Goal: Information Seeking & Learning: Learn about a topic

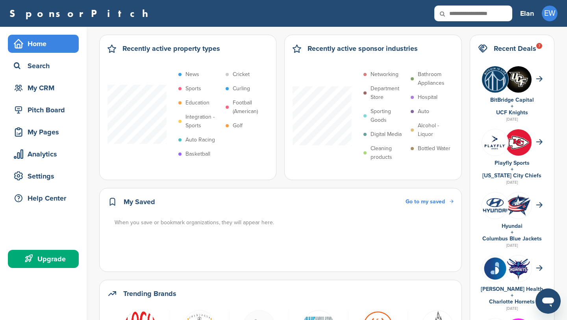
click at [230, 124] on li "Golf" at bounding box center [247, 125] width 43 height 9
click at [230, 125] on li "Golf" at bounding box center [247, 125] width 43 height 9
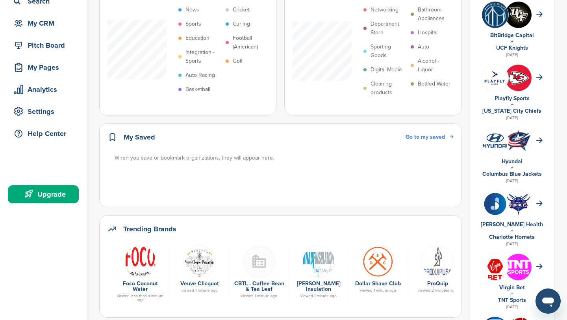
scroll to position [30, 0]
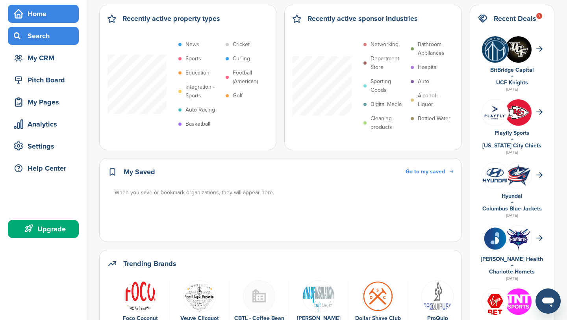
click at [54, 41] on div "Search" at bounding box center [45, 36] width 67 height 14
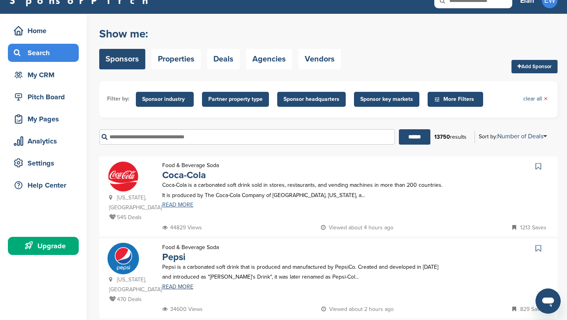
scroll to position [12, 0]
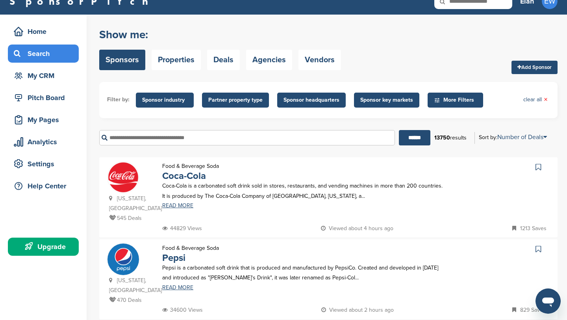
click at [176, 102] on span "Sponsor industry" at bounding box center [164, 100] width 45 height 9
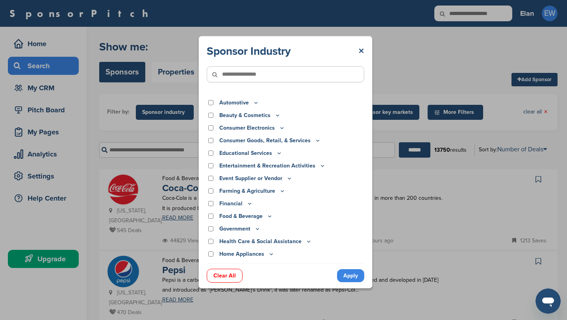
scroll to position [0, 0]
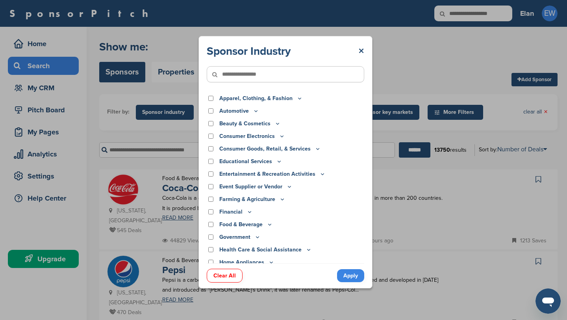
click at [287, 99] on p "Apparel, Clothing, & Fashion" at bounding box center [260, 98] width 83 height 9
click at [297, 98] on icon at bounding box center [300, 98] width 6 height 7
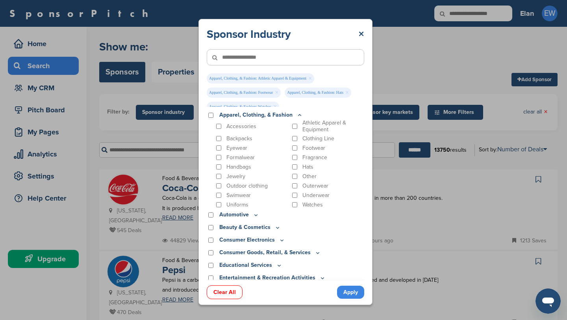
click at [352, 297] on link "Apply" at bounding box center [350, 292] width 27 height 13
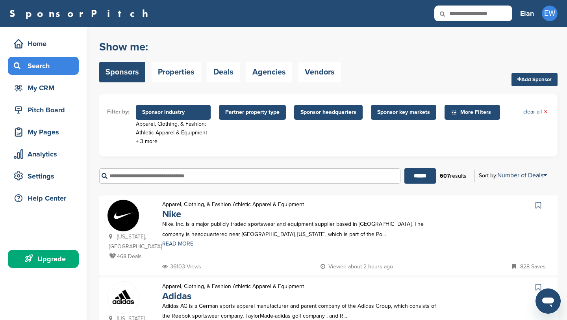
click at [257, 114] on span "Partner property type" at bounding box center [252, 112] width 54 height 9
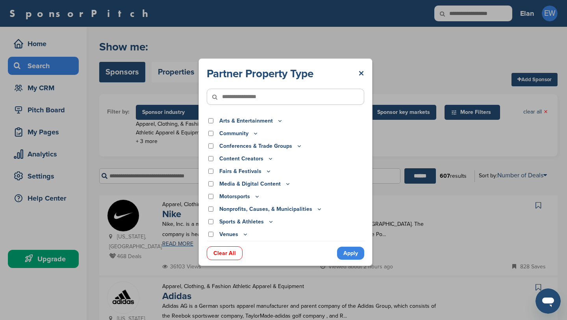
click at [245, 223] on p "Sports & Athletes" at bounding box center [246, 221] width 55 height 9
click at [270, 222] on icon at bounding box center [271, 221] width 6 height 7
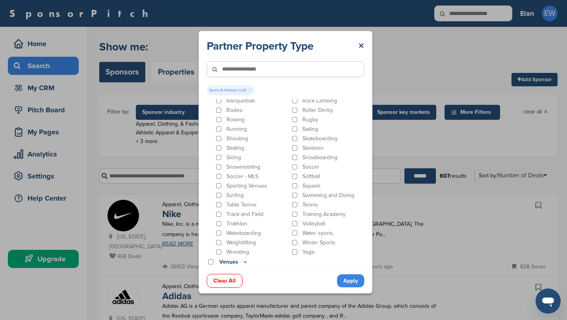
scroll to position [429, 0]
click at [346, 281] on link "Apply" at bounding box center [350, 280] width 27 height 13
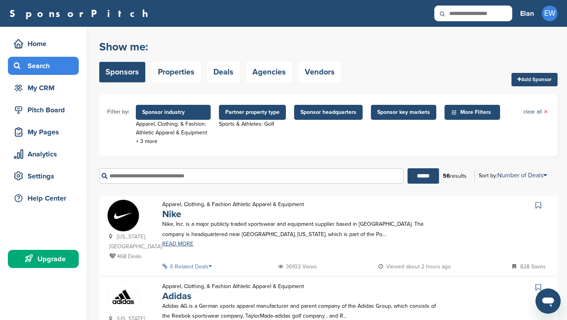
click at [317, 107] on span "Sponsor headquarters" at bounding box center [328, 112] width 69 height 15
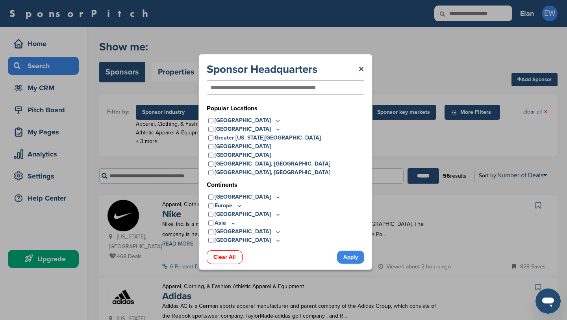
click at [361, 68] on link "×" at bounding box center [361, 69] width 6 height 14
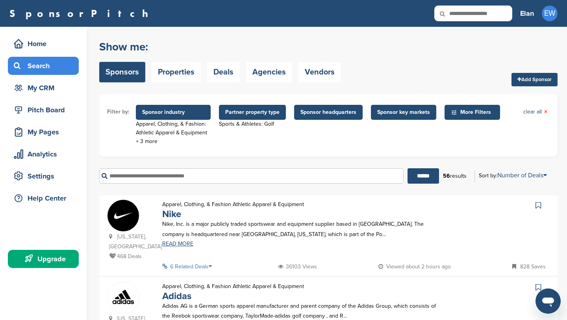
click at [409, 113] on span "Sponsor key markets" at bounding box center [403, 112] width 53 height 9
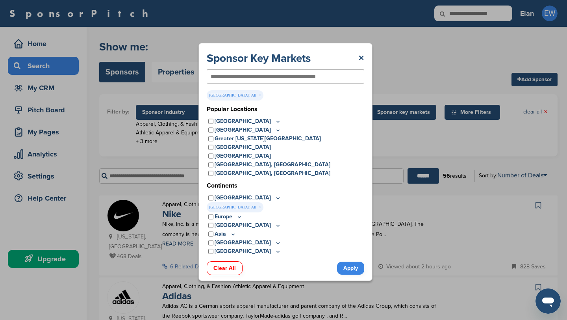
click at [352, 266] on link "Apply" at bounding box center [350, 267] width 27 height 13
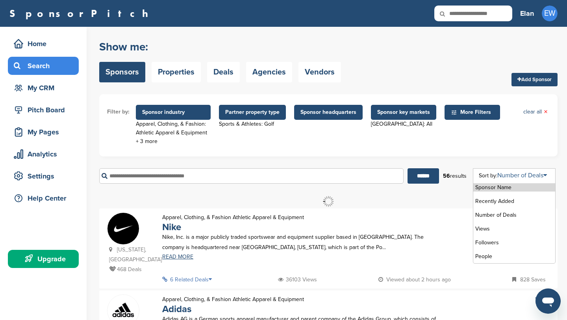
click at [547, 178] on icon at bounding box center [545, 175] width 4 height 6
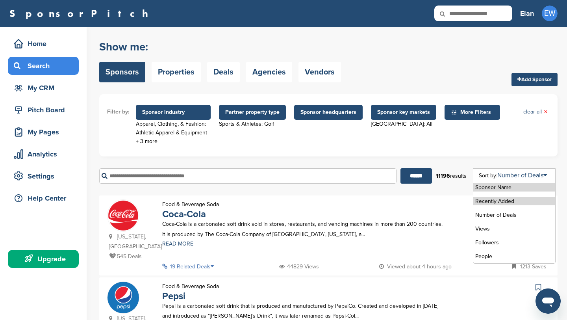
click at [526, 203] on li "Recently Added" at bounding box center [514, 201] width 82 height 8
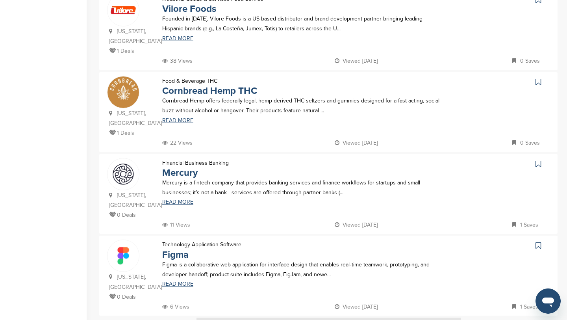
scroll to position [710, 0]
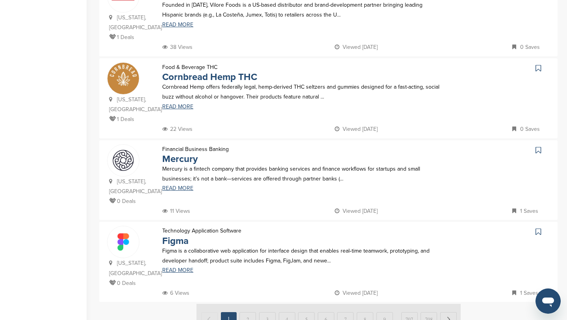
click at [249, 304] on img at bounding box center [329, 319] width 264 height 30
click at [451, 304] on img at bounding box center [329, 319] width 264 height 30
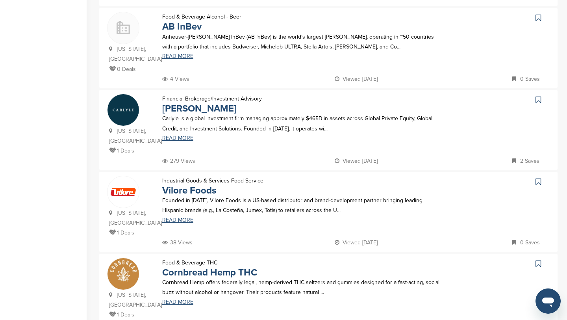
scroll to position [509, 0]
